Goal: Ask a question: Seek information or help from site administrators or community

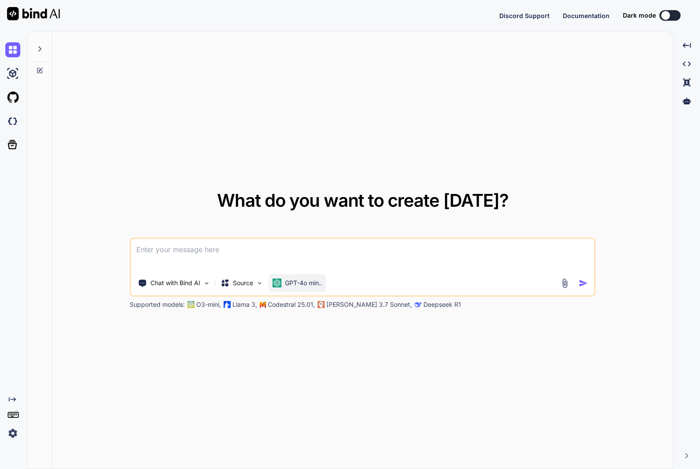
click at [314, 282] on p "GPT-4o min.." at bounding box center [303, 283] width 37 height 9
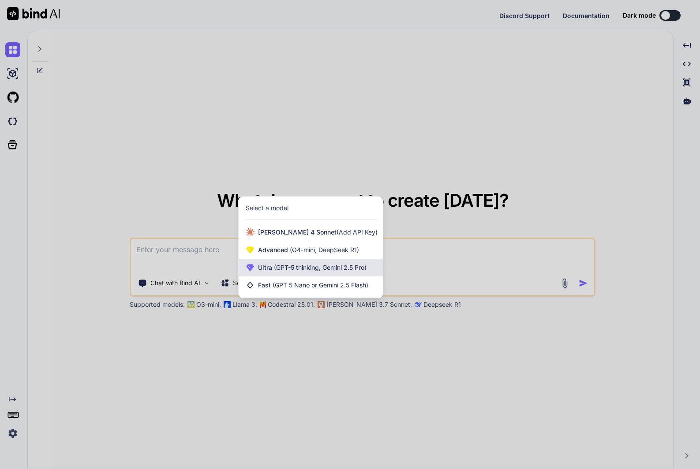
click at [318, 270] on span "(GPT-5 thinking, Gemini 2.5 Pro)" at bounding box center [319, 267] width 94 height 7
type textarea "x"
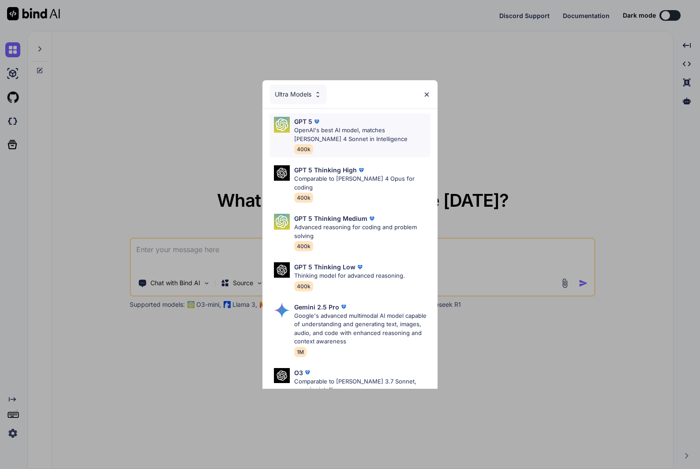
click at [346, 130] on p "OpenAI's best AI model, matches Claude 4 Sonnet in Intelligence" at bounding box center [362, 134] width 136 height 17
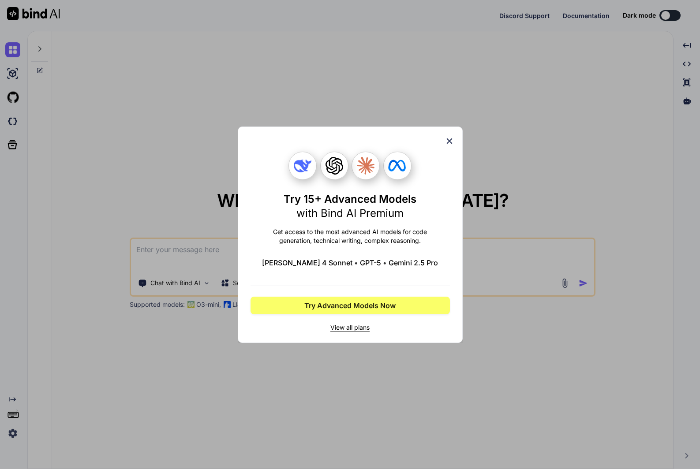
click at [350, 93] on div "Try 15+ Advanced Models with Bind AI Premium Get access to the most advanced AI…" at bounding box center [350, 234] width 700 height 469
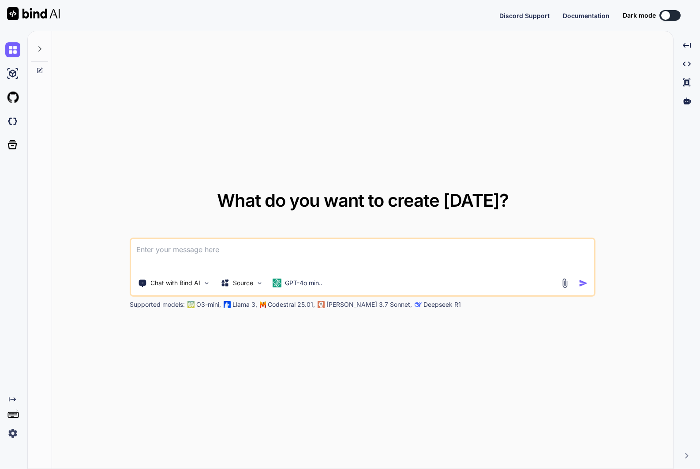
click at [15, 431] on img at bounding box center [12, 433] width 15 height 15
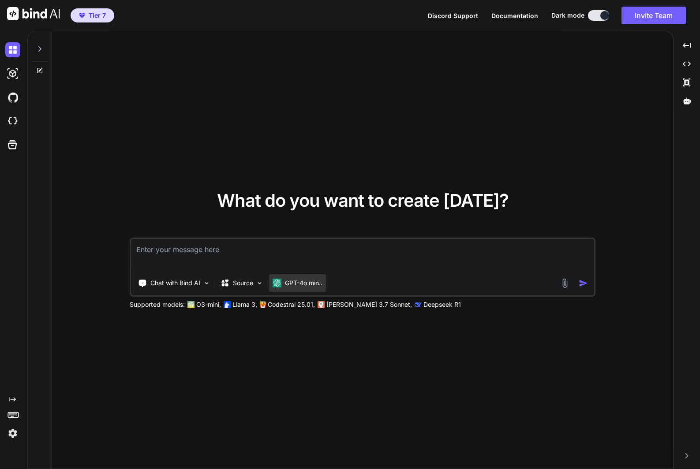
click at [307, 277] on div "GPT-4o min.." at bounding box center [297, 283] width 57 height 18
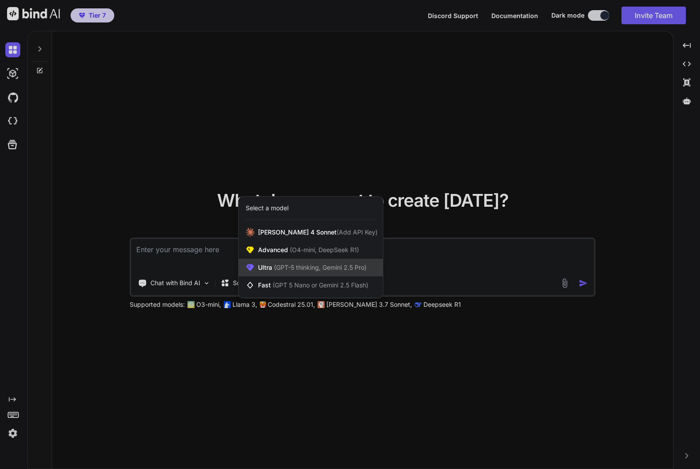
click at [309, 261] on div "Ultra (GPT-5 thinking, Gemini 2.5 Pro)" at bounding box center [311, 268] width 144 height 18
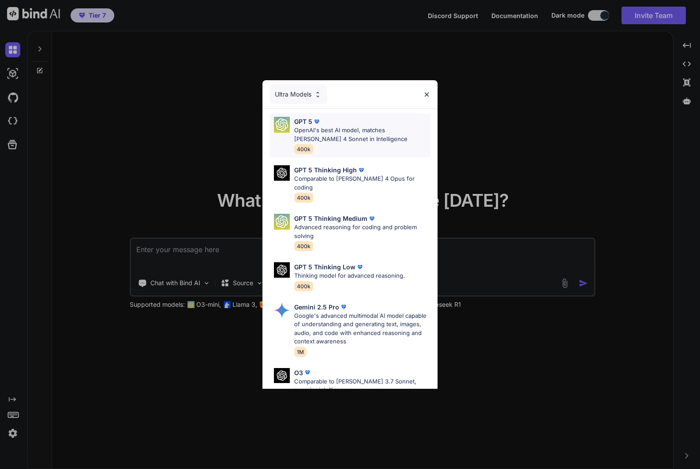
click at [339, 140] on p "OpenAI's best AI model, matches [PERSON_NAME] 4 Sonnet in Intelligence" at bounding box center [362, 134] width 136 height 17
type textarea "x"
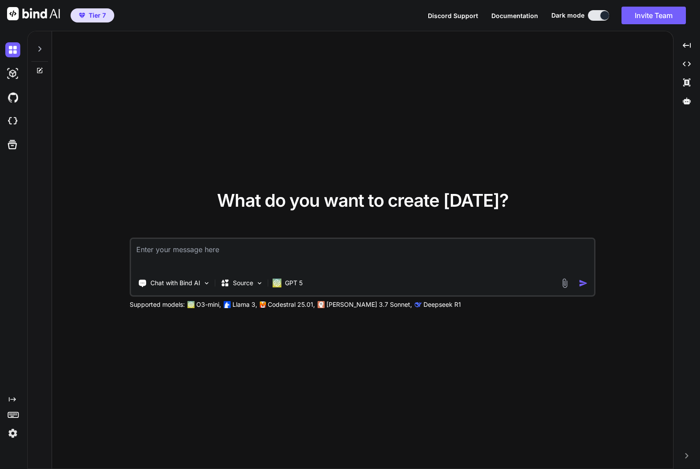
click at [306, 255] on textarea at bounding box center [362, 255] width 463 height 33
type textarea "k"
type textarea "x"
type textarea "ky"
type textarea "x"
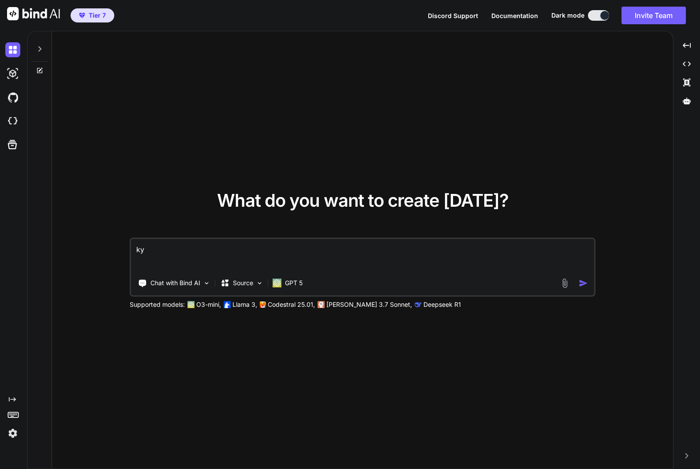
type textarea "きょ"
type textarea "x"
type textarea "[DATE]"
type textarea "x"
type textarea "[DATE]h"
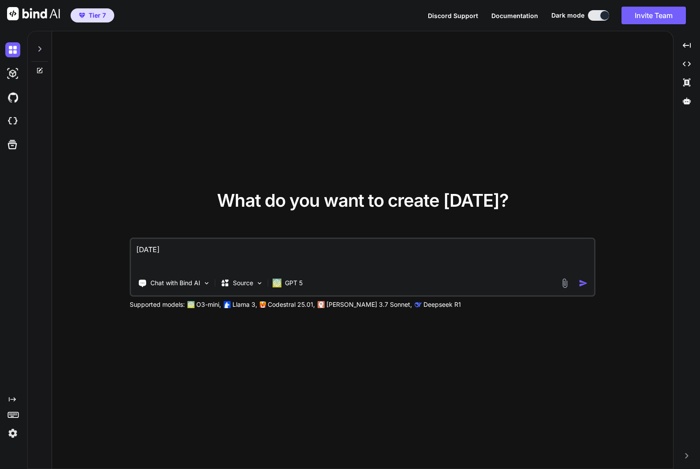
type textarea "x"
type textarea "[DATE]は"
type textarea "x"
type textarea "[DATE]はn"
type textarea "x"
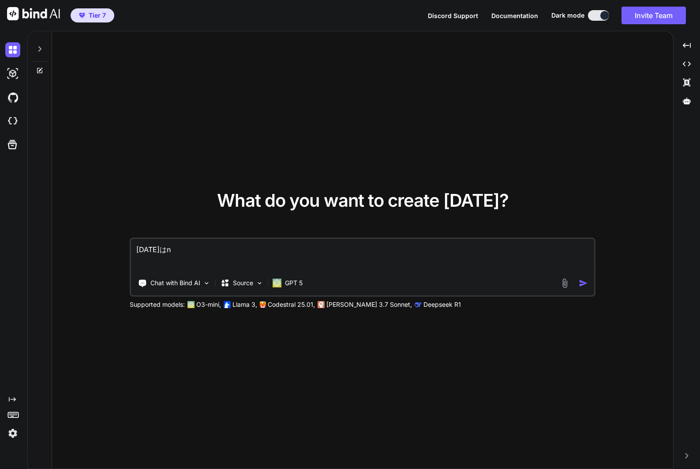
type textarea "きょうはん"
type textarea "x"
type textarea "[DATE]は"
type textarea "x"
type textarea "[DATE]はn"
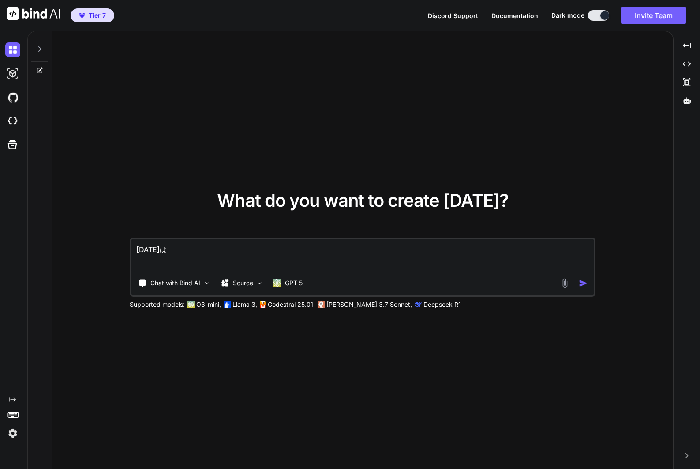
type textarea "x"
type textarea "[DATE]はな"
type textarea "x"
type textarea "[DATE]はなn"
type textarea "x"
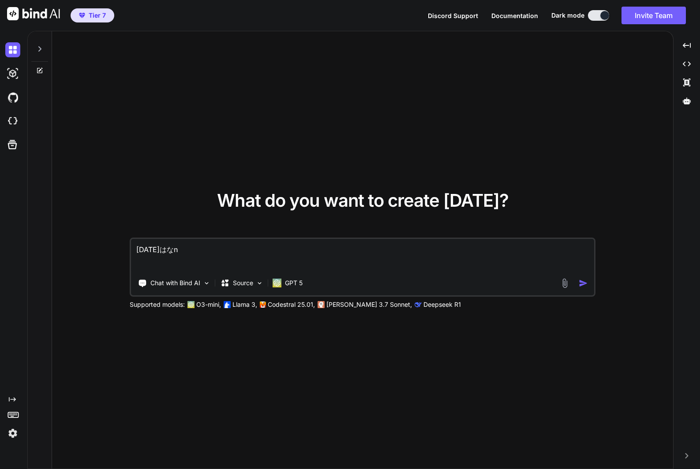
type textarea "[DATE]はなん"
type textarea "x"
type textarea "[DATE]はなんn"
type textarea "x"
type textarea "[DATE]はなんの"
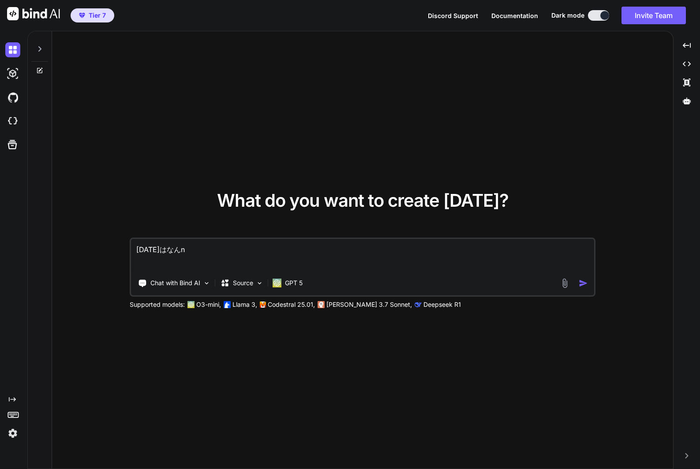
type textarea "x"
type textarea "[DATE]はなんのh"
type textarea "x"
type textarea "[DATE]はなんのひ"
type textarea "x"
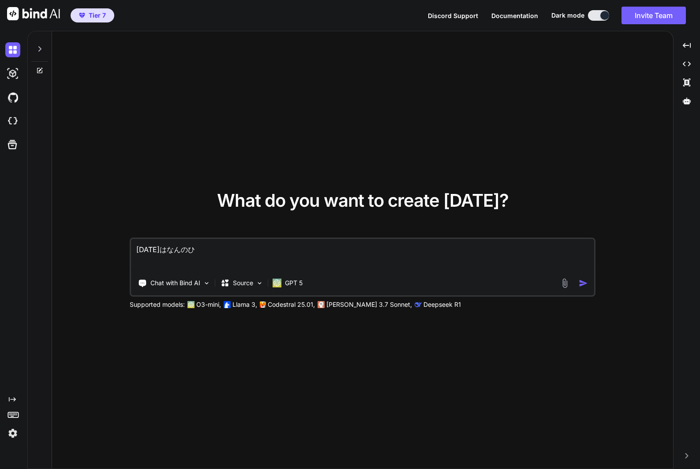
type textarea "[DATE]はなんの"
type textarea "x"
type textarea "[DATE]はなん"
type textarea "x"
type textarea "[DATE]はな"
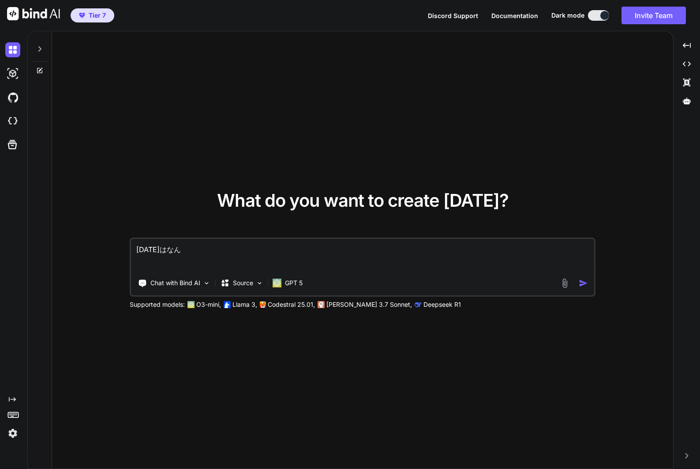
type textarea "x"
type textarea "[DATE]は"
type textarea "x"
type textarea "[DATE]"
type textarea "x"
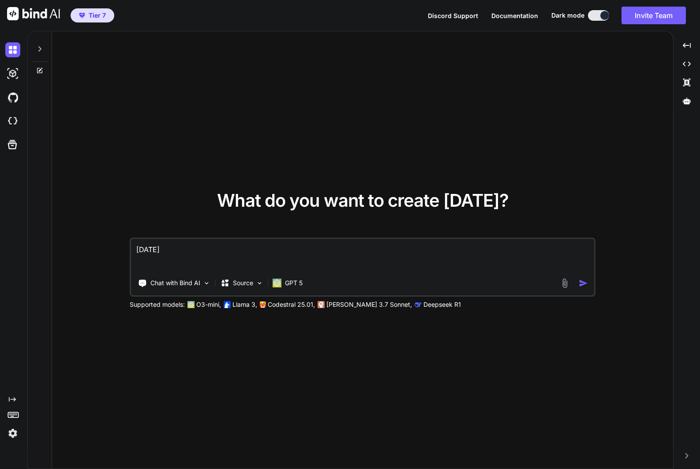
type textarea "きょ"
type textarea "x"
type textarea "き"
type textarea "x"
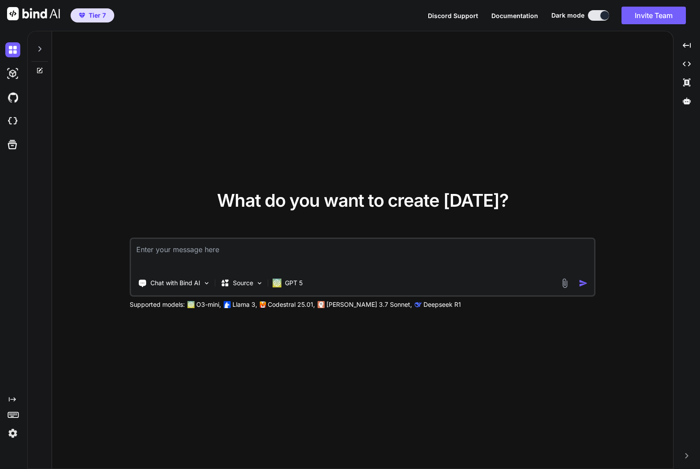
type textarea "h"
type textarea "x"
type textarea "ho"
type textarea "x"
type textarea "hol"
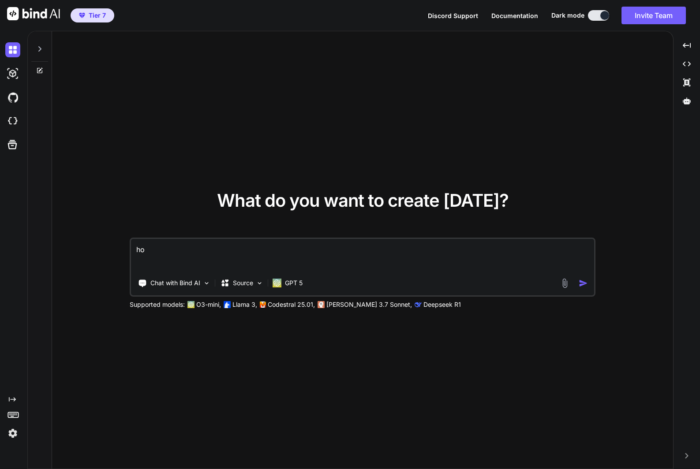
type textarea "x"
type textarea "holb"
type textarea "x"
type textarea "holbe"
type textarea "x"
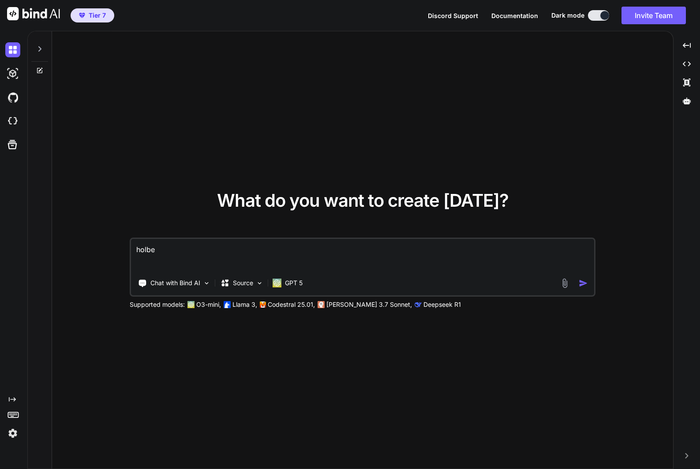
type textarea "holbei"
type textarea "x"
type textarea "holbein"
type textarea "x"
type textarea "holbeinn"
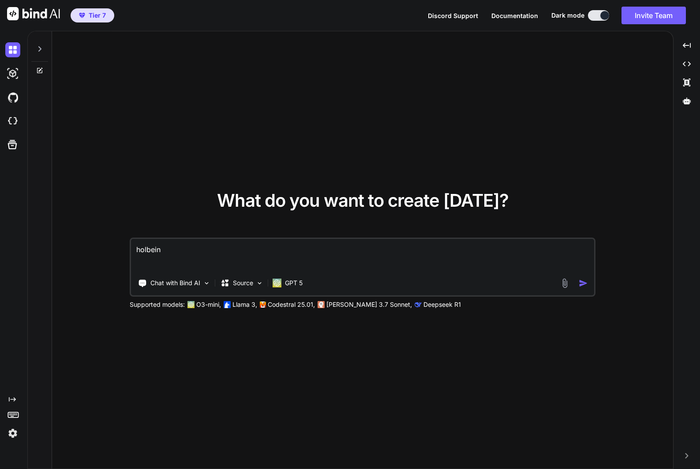
type textarea "x"
type textarea "holbeinnu"
type textarea "x"
type textarea "holbeinn"
type textarea "x"
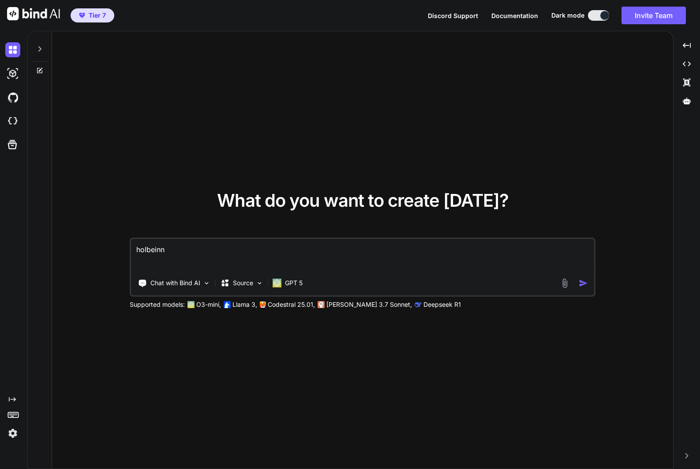
type textarea "holbein"
type textarea "x"
type textarea "holbeinn"
type textarea "x"
type textarea "holbeinに"
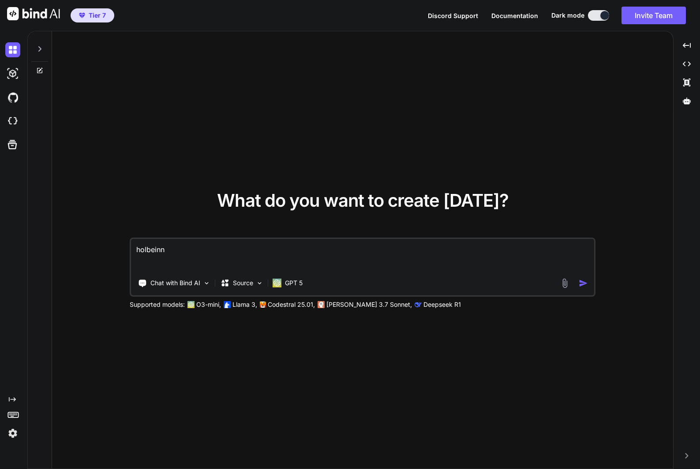
type textarea "x"
type textarea "holbeinにt"
type textarea "x"
type textarea "holbeinにつ"
type textarea "x"
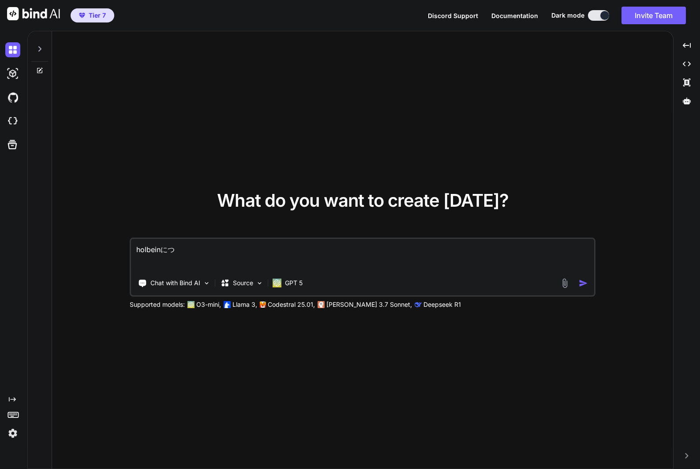
type textarea "holbeinについ"
type textarea "x"
type textarea "holbeinについk"
type textarea "x"
type textarea "holbeinについ"
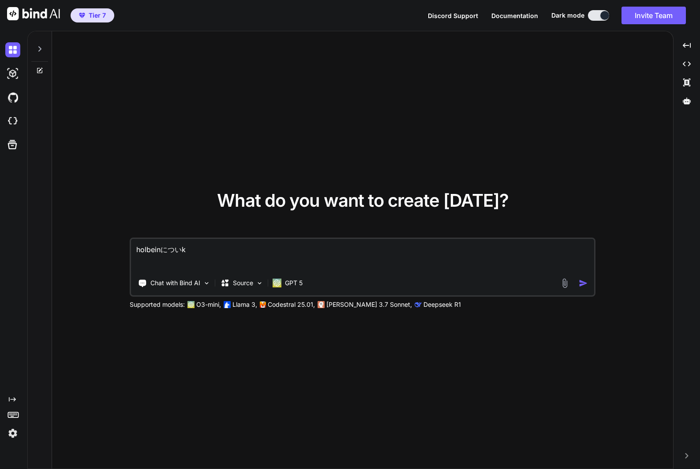
type textarea "x"
type textarea "holbeinについt"
type textarea "x"
type textarea "holbeinについて"
type textarea "x"
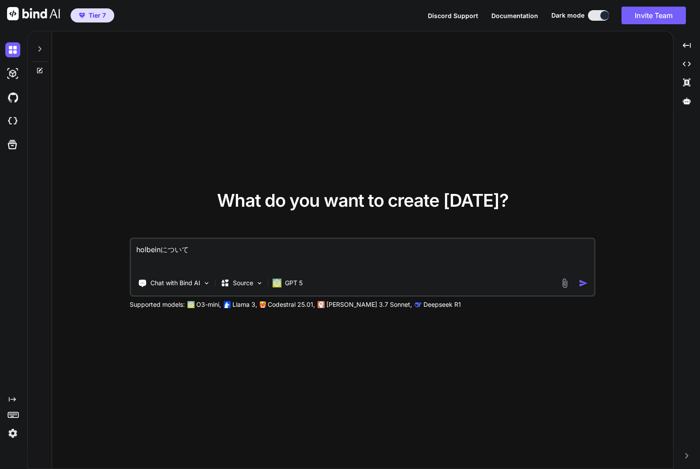
type textarea "holbeinについてs"
type textarea "x"
type textarea "holbeinについてし"
type textarea "x"
type textarea "holbeinについてしr"
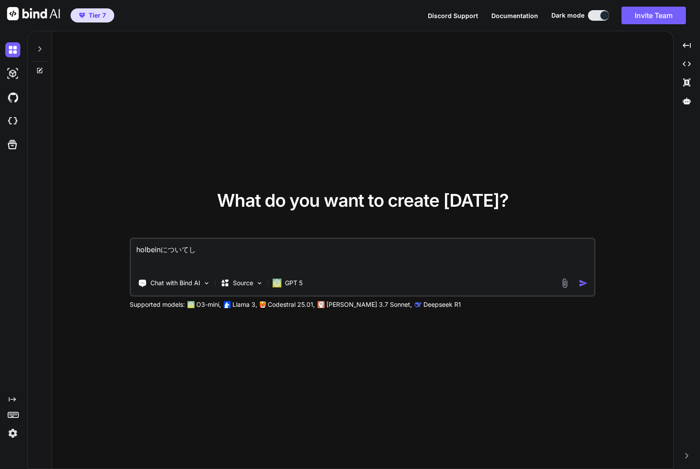
type textarea "x"
type textarea "holbeinについてしら"
type textarea "x"
type textarea "holbeinについてしらb"
type textarea "x"
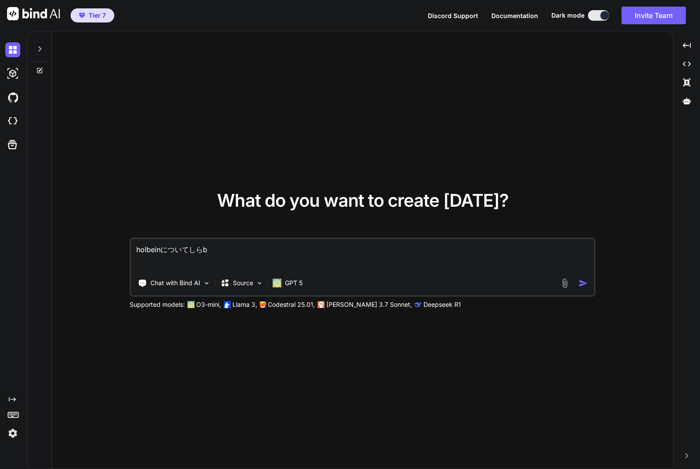
type textarea "holbeinについてしらべ"
type textarea "x"
type textarea "holbeinについてしらべt"
type textarea "x"
type textarea "holbeinについてしらべて"
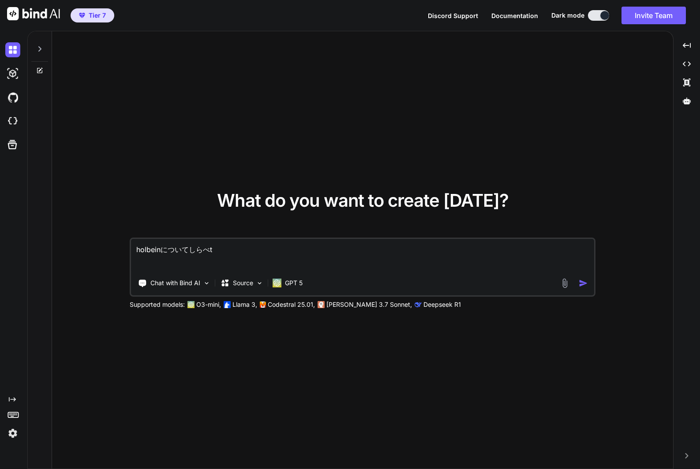
type textarea "x"
type textarea "holbeinについて調べて"
type textarea "x"
type textarea "holbeinについて調べて。"
type textarea "x"
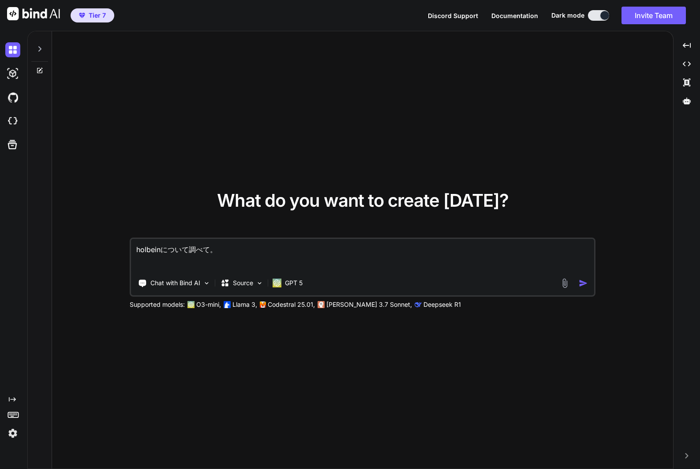
type textarea "holbeinについて調べて。"
click at [581, 284] on img "button" at bounding box center [583, 283] width 9 height 9
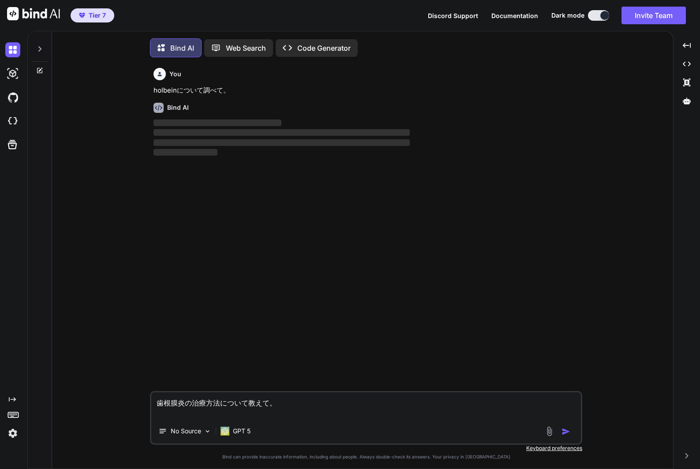
scroll to position [4, 0]
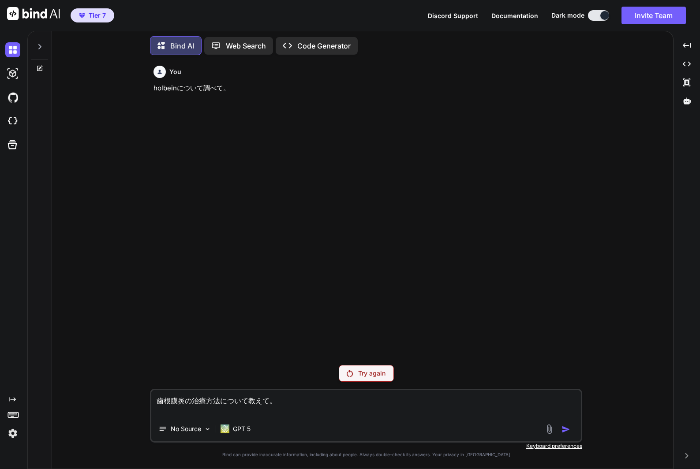
drag, startPoint x: 289, startPoint y: 408, endPoint x: 247, endPoint y: 352, distance: 69.3
click at [250, 357] on div "You holbeinについて調べて。 Try again 歯根膜炎の治療方法について教えて。 No Source GPT 5 Created with Bi…" at bounding box center [366, 265] width 432 height 407
type textarea "x"
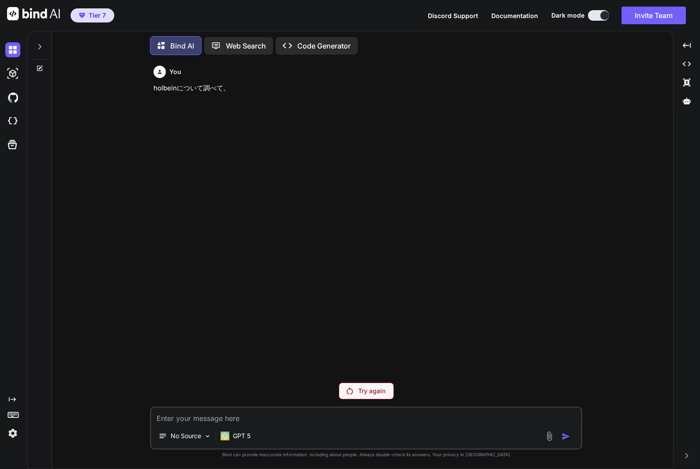
click at [40, 67] on icon at bounding box center [39, 68] width 7 height 7
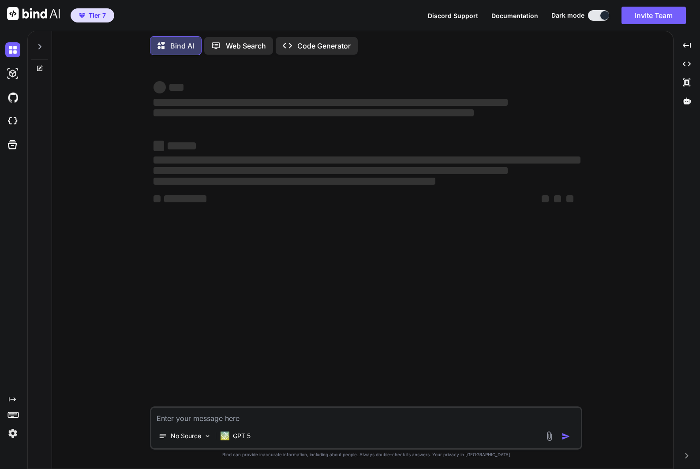
click at [294, 420] on textarea at bounding box center [366, 416] width 430 height 16
type textarea "x"
type textarea "w"
type textarea "x"
type textarea "wあ"
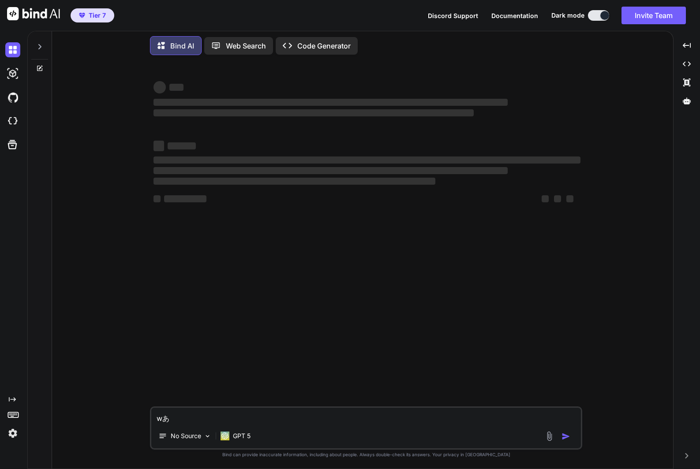
type textarea "x"
type textarea "wあh"
type textarea "x"
type textarea "wあht"
type textarea "x"
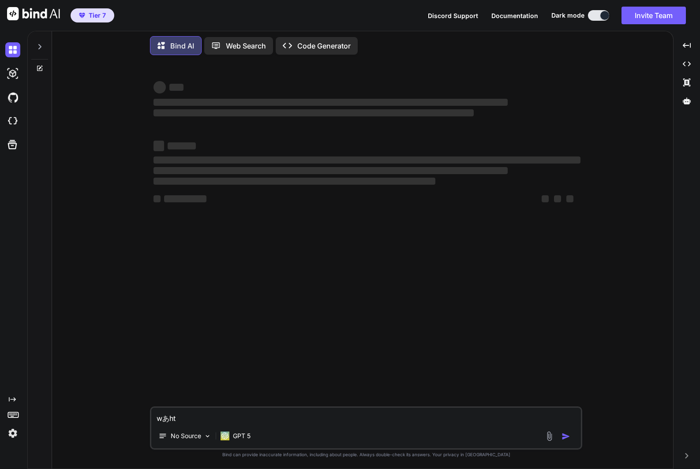
type textarea "w亞ht"
type textarea "x"
type textarea "w亞h"
type textarea "x"
type textarea "w亞"
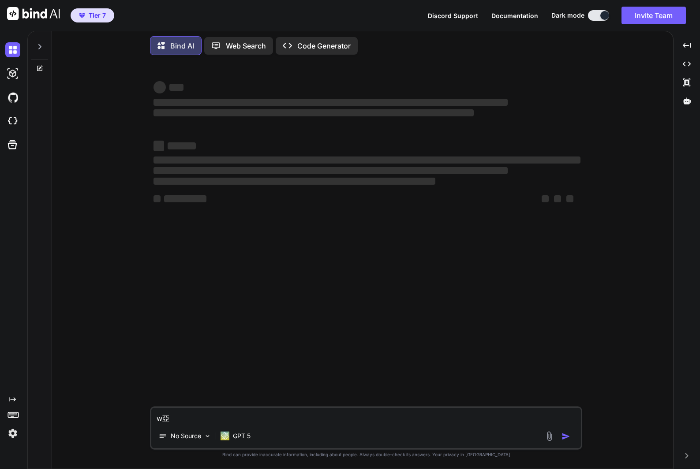
type textarea "x"
type textarea "w"
type textarea "x"
type textarea "W"
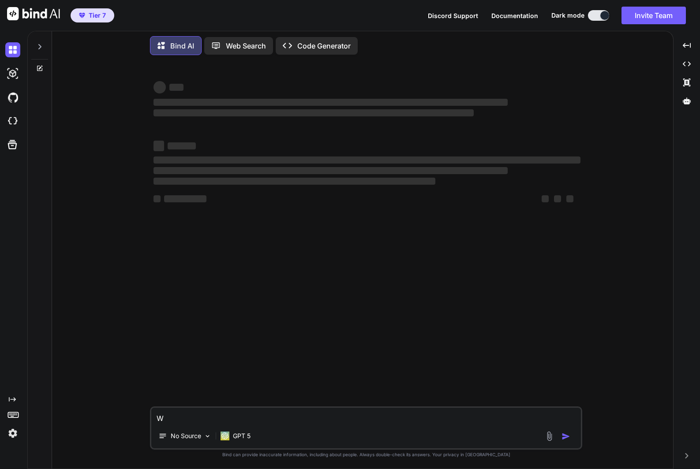
type textarea "x"
type textarea "Wh"
type textarea "x"
type textarea "Wha"
type textarea "x"
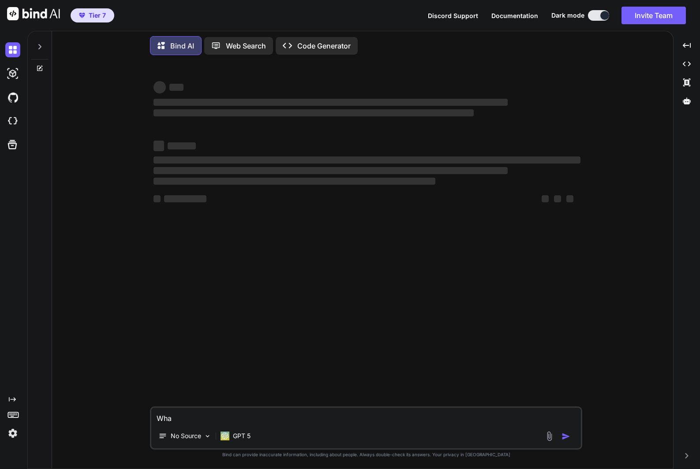
type textarea "What"
type textarea "x"
type textarea "What"
type textarea "x"
type textarea "What d"
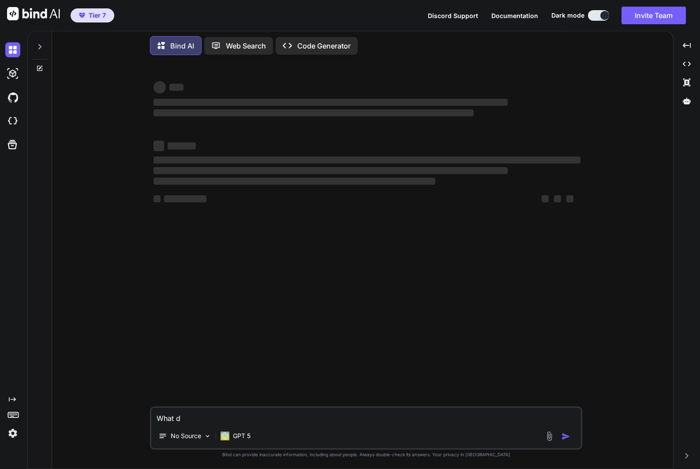
type textarea "x"
type textarea "What da"
type textarea "x"
type textarea "What dat"
type textarea "x"
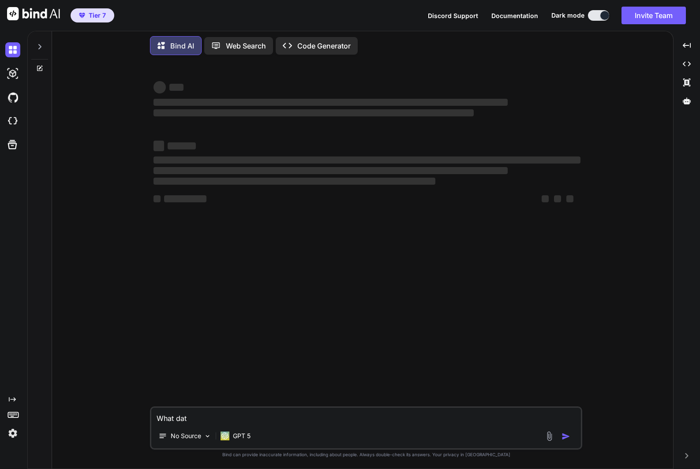
type textarea "What date"
type textarea "x"
type textarea "What date"
type textarea "x"
type textarea "What date t"
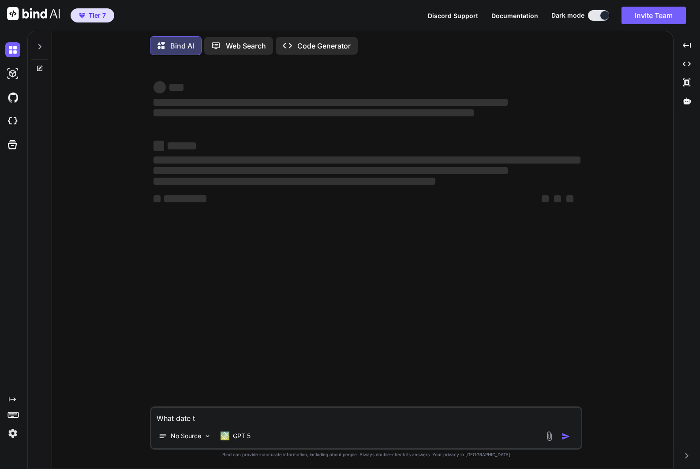
type textarea "x"
type textarea "What date to"
type textarea "x"
type textarea "What date tod"
type textarea "x"
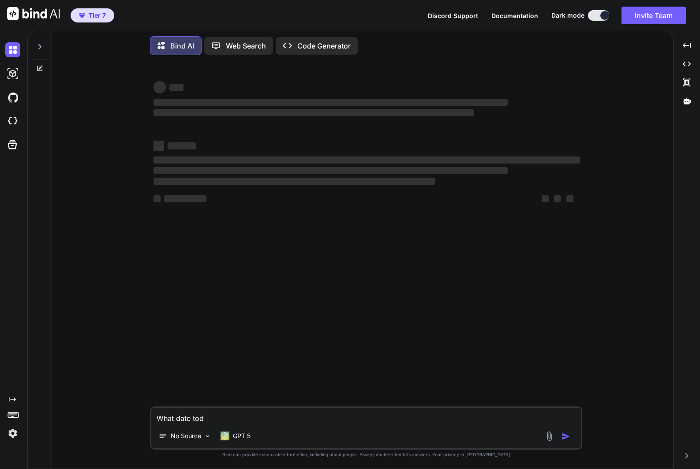
type textarea "What date toda"
type textarea "x"
type textarea "What date today"
type textarea "x"
type textarea "What date [DATE]?"
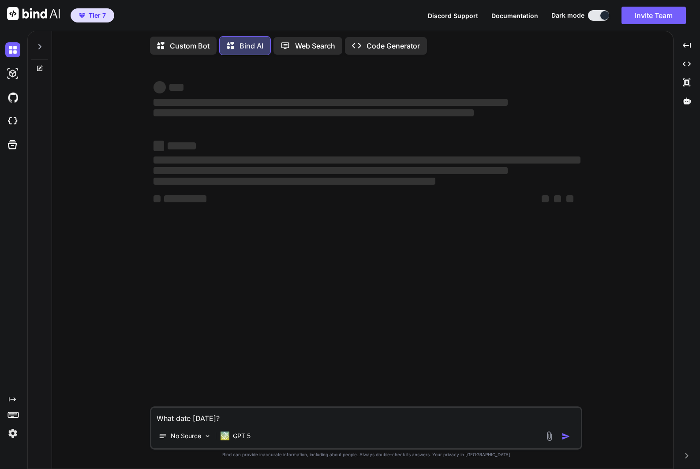
type textarea "x"
drag, startPoint x: 248, startPoint y: 419, endPoint x: 119, endPoint y: 412, distance: 129.4
click at [119, 412] on div "‌ ‌ ‌ ‌ ‌ ‌ ‌ ‌ ‌ ‌ ‌ ‌ ‌ ‌ What date today? No Source GPT 5 Created with Bind …" at bounding box center [366, 265] width 614 height 407
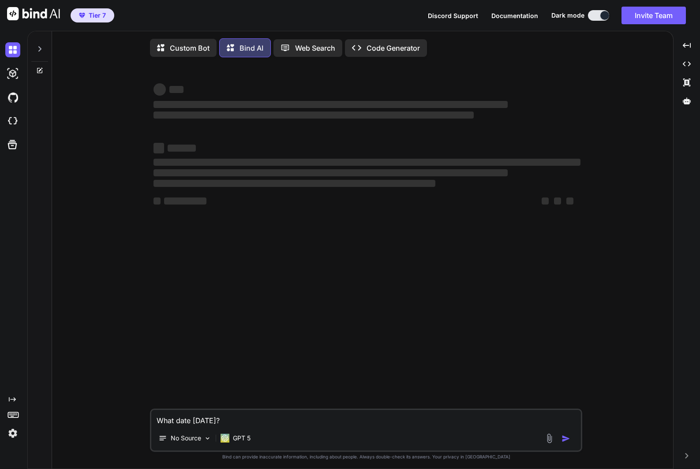
click at [190, 43] on p "Custom Bot" at bounding box center [190, 48] width 40 height 11
click at [229, 49] on icon at bounding box center [230, 47] width 7 height 7
type textarea "x"
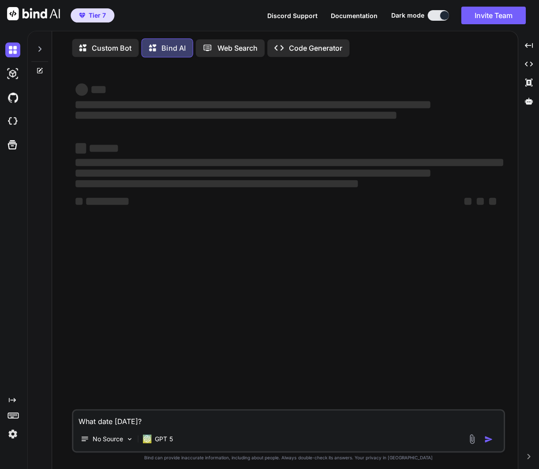
type textarea "x"
click at [437, 13] on button at bounding box center [436, 15] width 21 height 11
click at [41, 49] on icon at bounding box center [39, 48] width 3 height 5
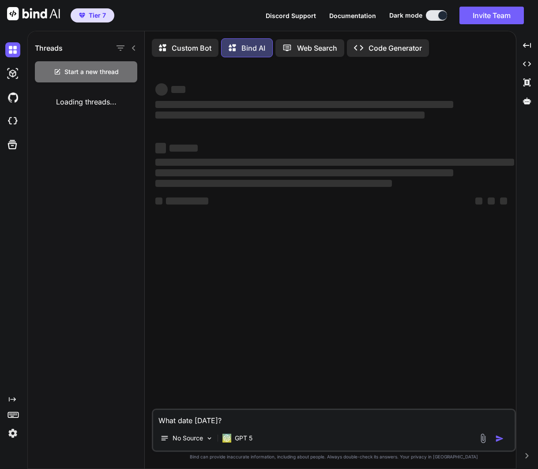
click at [109, 103] on div "Loading threads..." at bounding box center [86, 102] width 116 height 25
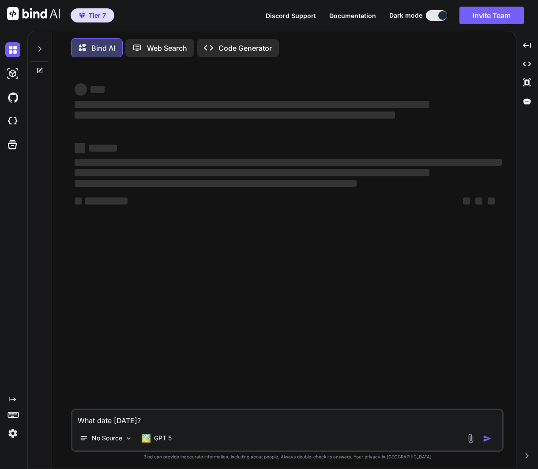
type textarea "x"
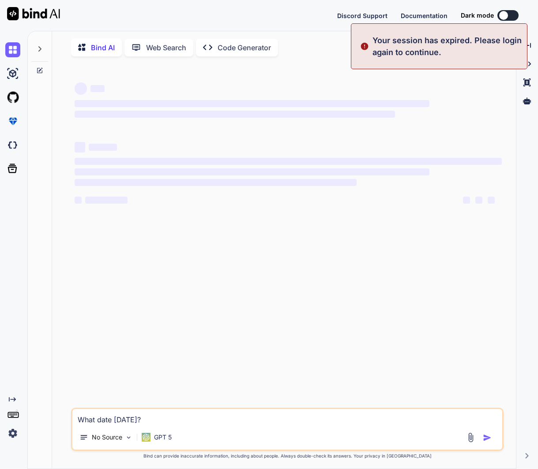
type textarea "x"
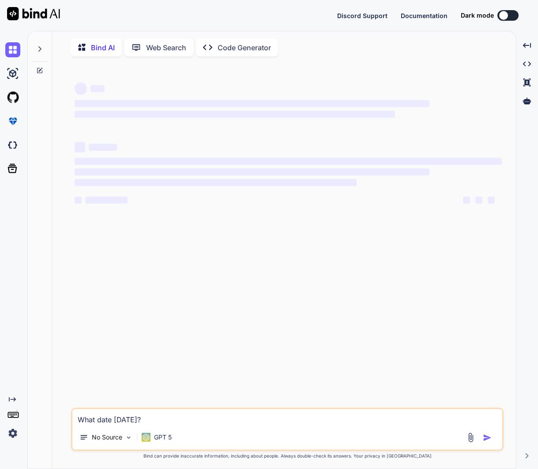
click at [15, 432] on img at bounding box center [12, 433] width 15 height 15
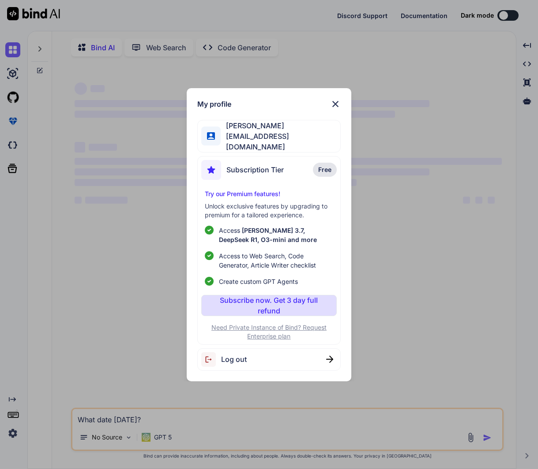
click at [243, 358] on span "Log out" at bounding box center [234, 359] width 26 height 11
click at [333, 107] on img at bounding box center [335, 104] width 11 height 11
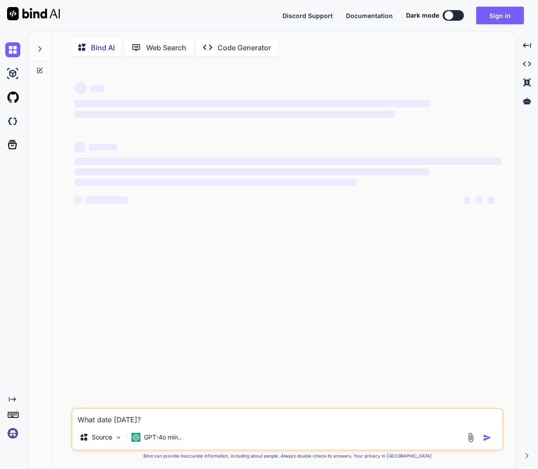
type textarea "x"
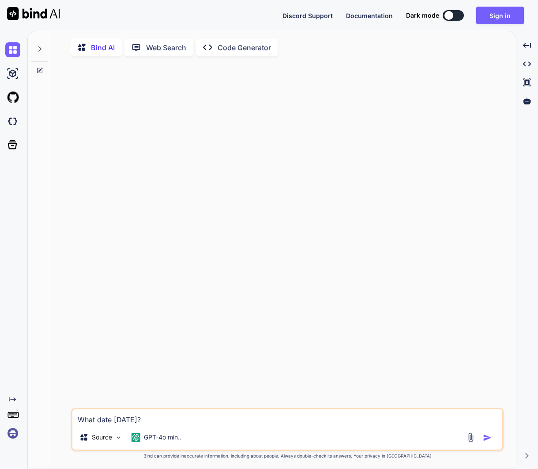
click at [14, 433] on img at bounding box center [12, 433] width 15 height 15
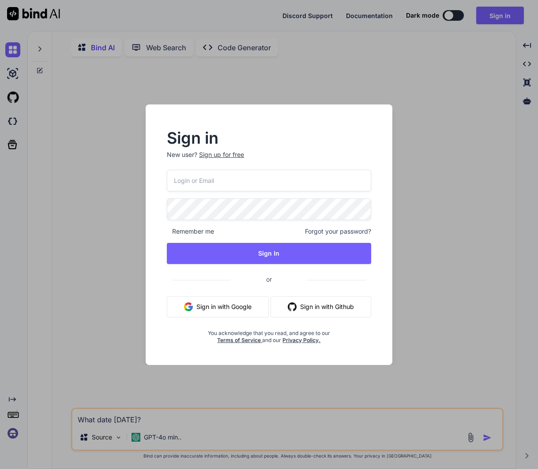
click at [238, 173] on input "email" at bounding box center [269, 181] width 204 height 22
type input "yoshichika@seedstock.jp"
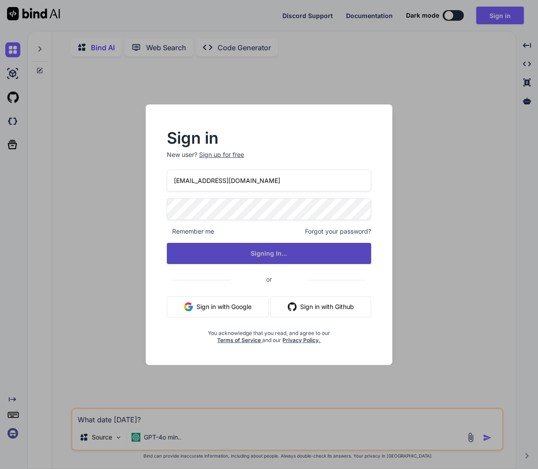
type textarea "x"
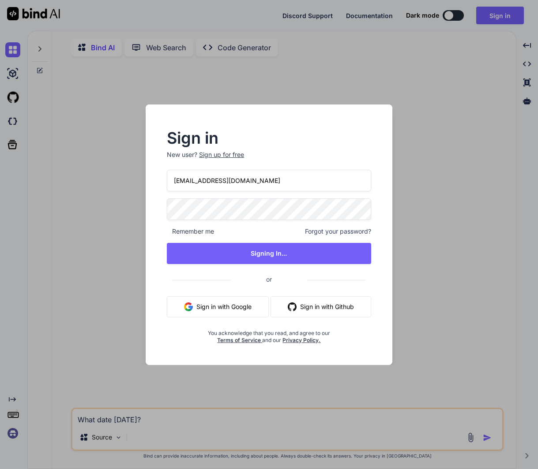
click at [253, 195] on div "yoshichika@seedstock.jp Remember me Forgot your password? Signing In... or Sign…" at bounding box center [269, 257] width 204 height 174
click at [253, 180] on input "yoshichika@seedstock.jp" at bounding box center [269, 181] width 204 height 22
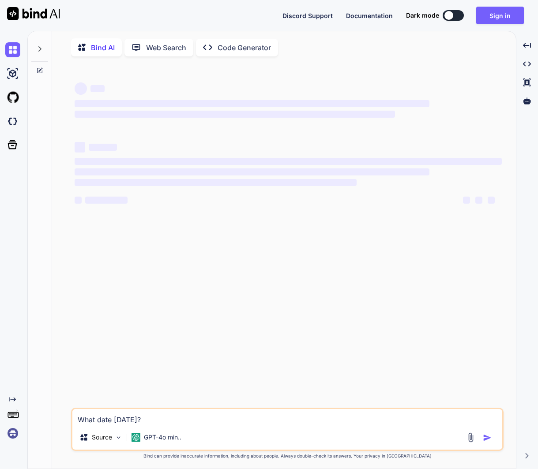
type textarea "x"
click at [501, 12] on button "Sign in" at bounding box center [500, 16] width 48 height 18
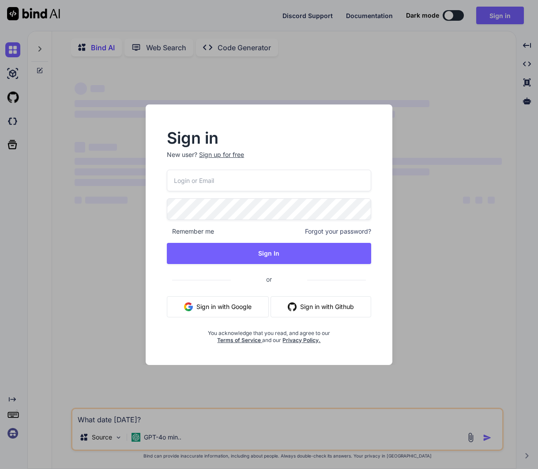
click at [255, 179] on input "email" at bounding box center [269, 181] width 204 height 22
type input "yoshichika@seedstock.jp"
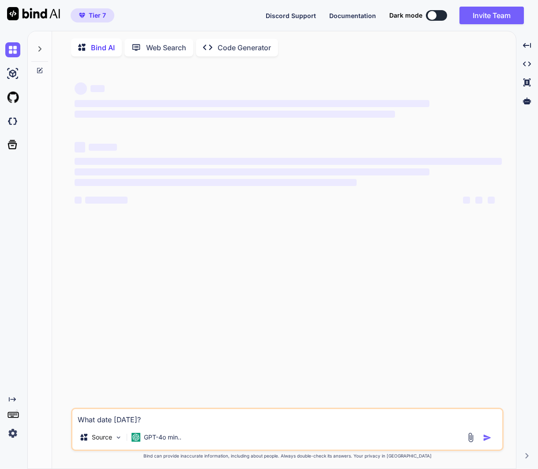
click at [39, 68] on icon at bounding box center [39, 70] width 5 height 5
type textarea "x"
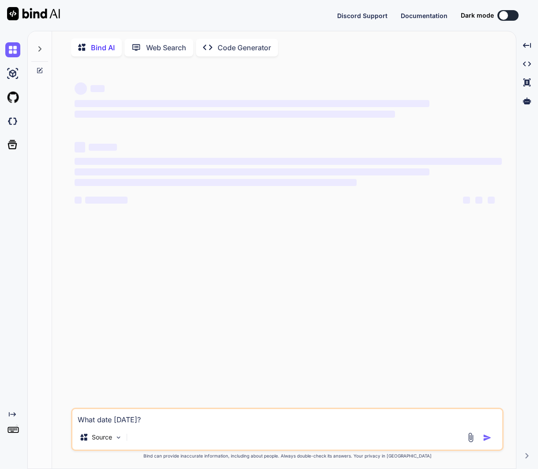
type textarea "x"
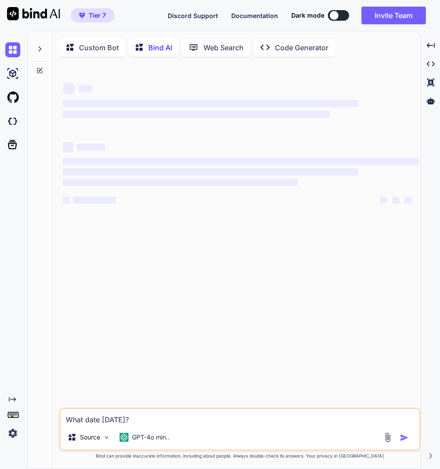
type textarea "x"
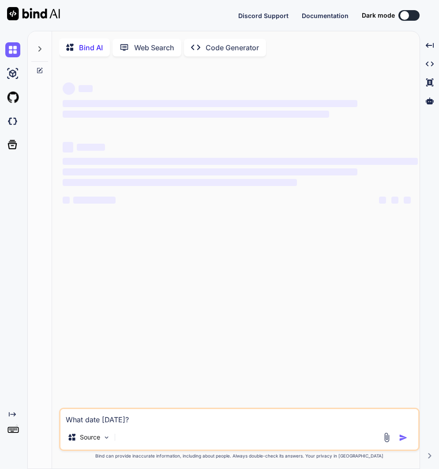
type textarea "x"
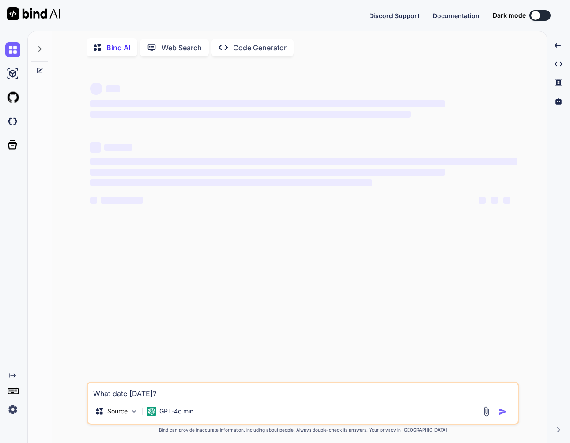
type textarea "x"
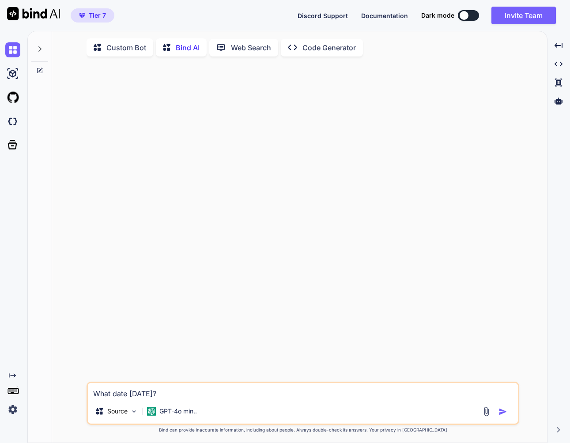
click at [500, 413] on img "button" at bounding box center [502, 411] width 9 height 9
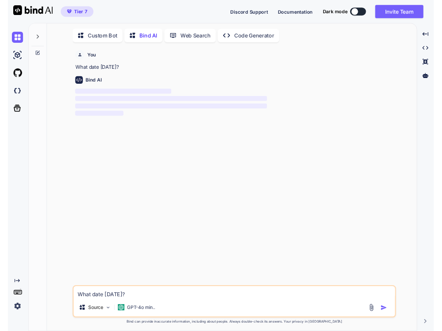
scroll to position [4, 0]
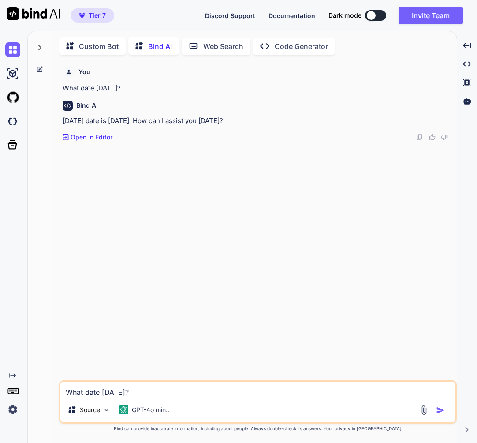
click at [233, 390] on textarea "What date [DATE]?" at bounding box center [257, 390] width 395 height 16
type textarea "[DATE]はなんの日？"
click at [440, 411] on img "button" at bounding box center [440, 410] width 9 height 9
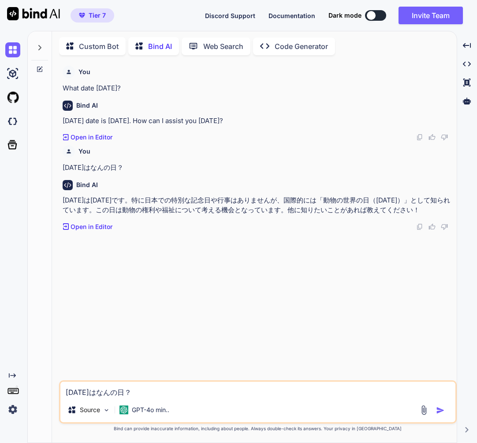
click at [41, 66] on icon at bounding box center [39, 69] width 7 height 7
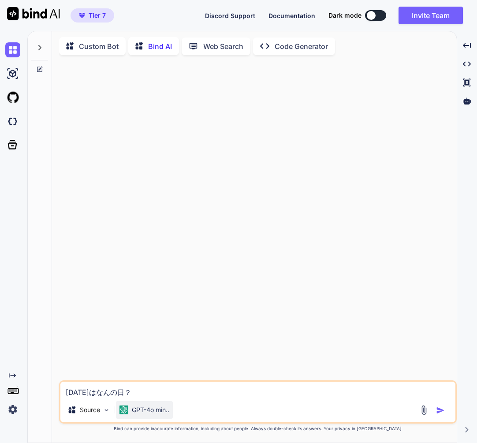
click at [141, 405] on p "GPT-4o min.." at bounding box center [150, 409] width 37 height 9
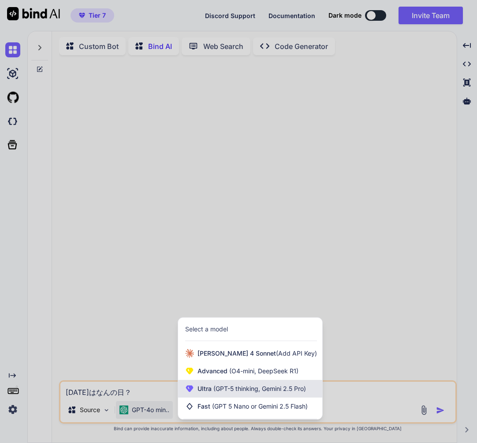
click at [242, 389] on span "(GPT-5 thinking, Gemini 2.5 Pro)" at bounding box center [259, 388] width 94 height 7
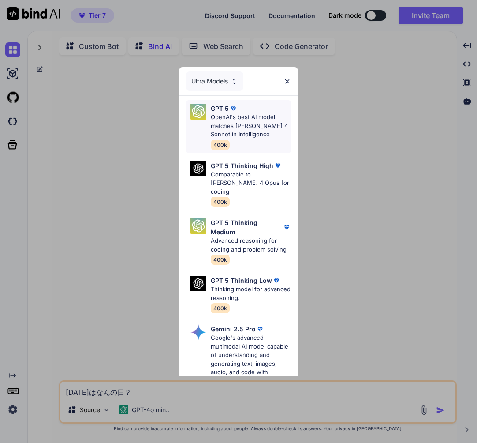
click at [241, 127] on p "OpenAI's best AI model, matches [PERSON_NAME] 4 Sonnet in Intelligence" at bounding box center [251, 126] width 81 height 26
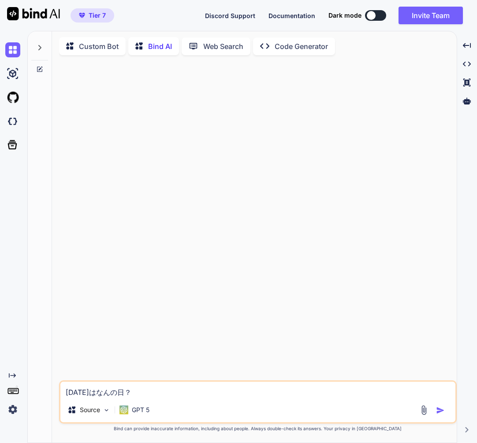
click at [182, 385] on textarea "[DATE]はなんの日？" at bounding box center [257, 390] width 395 height 16
type textarea "what day [DATE]?"
click at [442, 410] on img "button" at bounding box center [440, 410] width 9 height 9
